Goal: Transaction & Acquisition: Purchase product/service

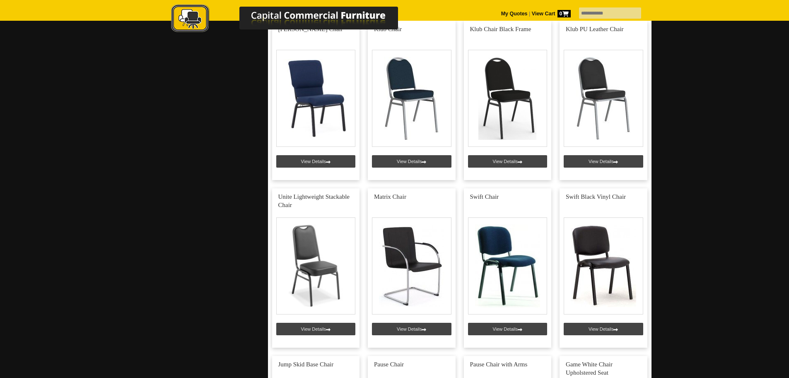
scroll to position [373, 0]
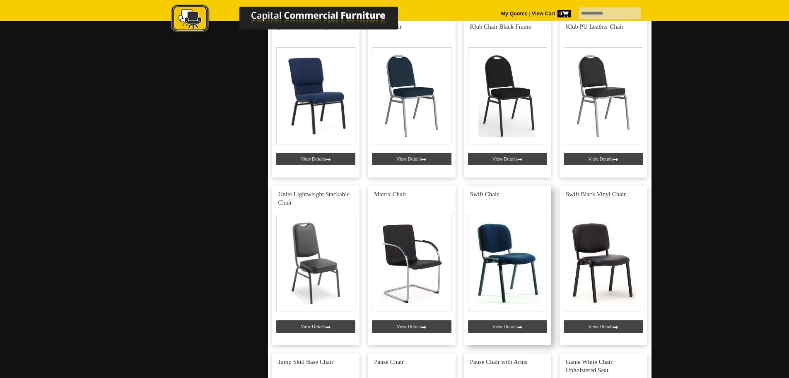
click at [516, 250] on link at bounding box center [508, 265] width 88 height 159
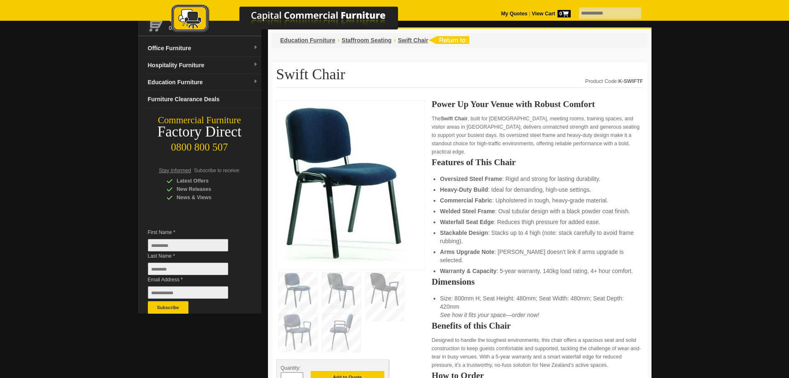
scroll to position [41, 0]
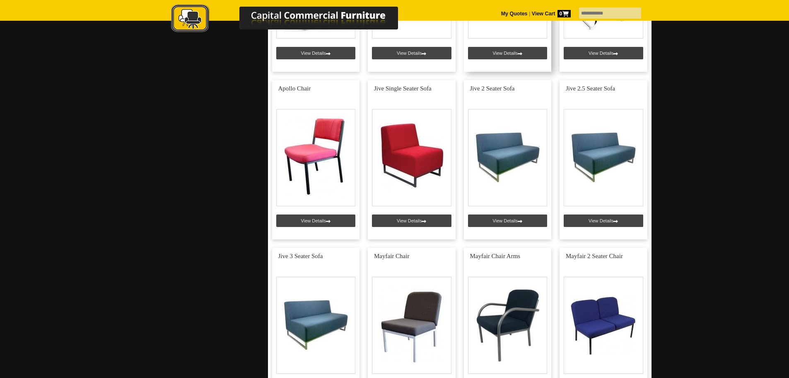
scroll to position [995, 0]
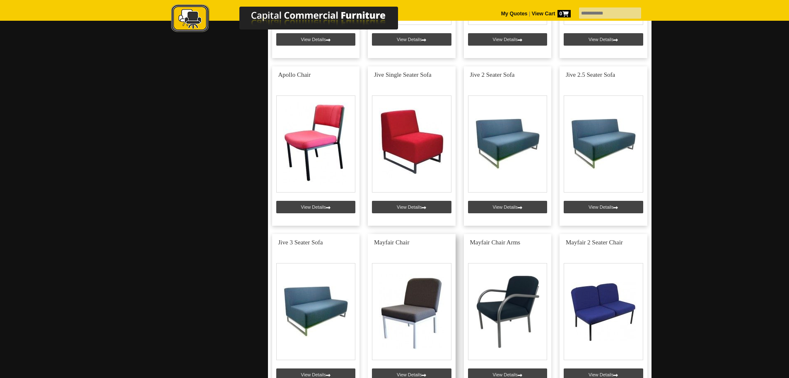
click at [415, 302] on link at bounding box center [412, 313] width 88 height 159
